Goal: Check status: Check status

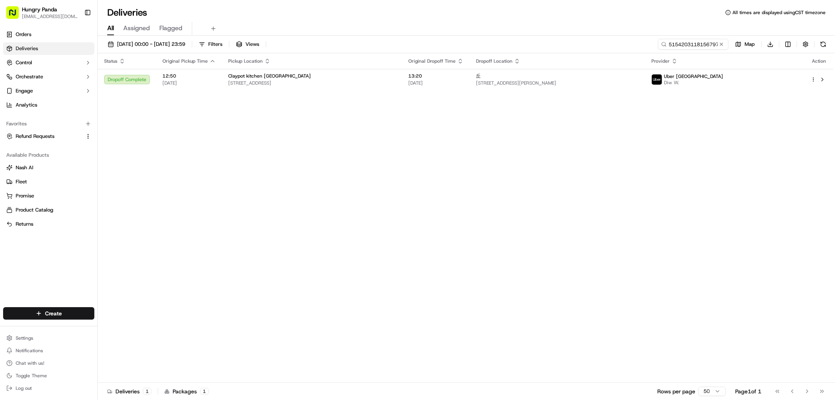
click at [701, 43] on input "5154203118156797671330" at bounding box center [693, 44] width 70 height 11
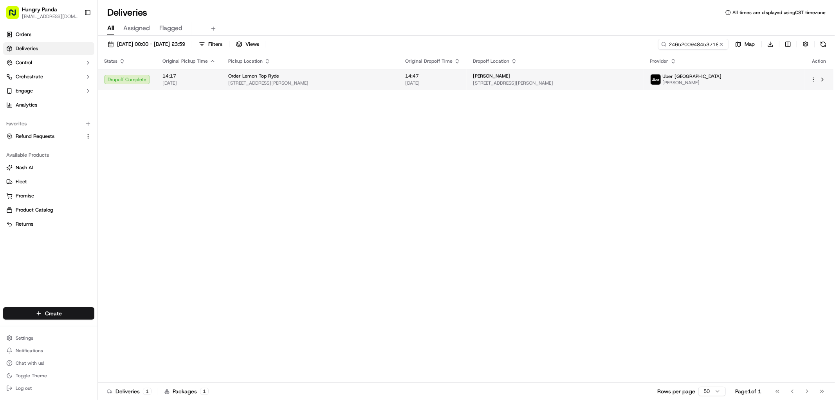
type input "246520094845371838652"
click at [637, 78] on div "[PERSON_NAME]" at bounding box center [555, 76] width 164 height 6
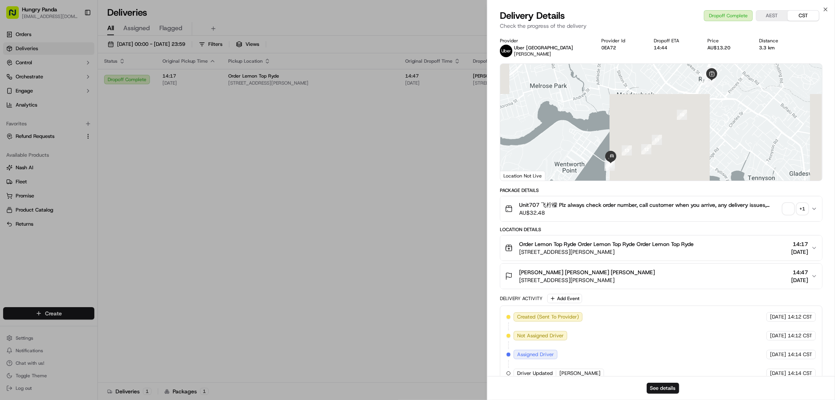
click at [803, 207] on div "+ 1" at bounding box center [802, 208] width 11 height 11
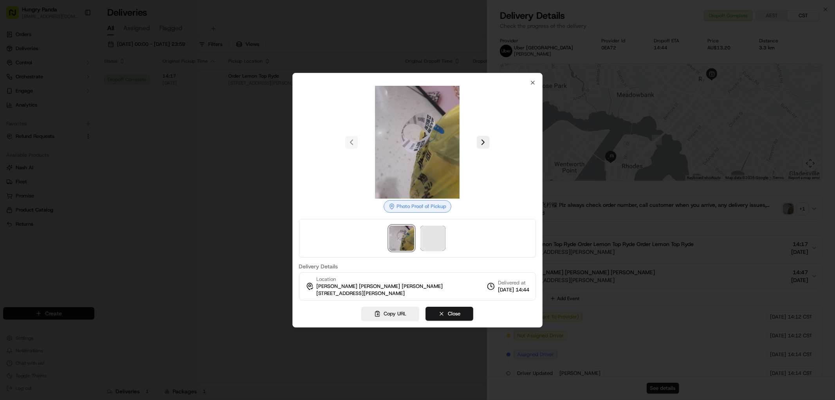
click at [434, 225] on div at bounding box center [417, 238] width 237 height 38
click at [430, 234] on img at bounding box center [432, 237] width 25 height 25
